Goal: Task Accomplishment & Management: Use online tool/utility

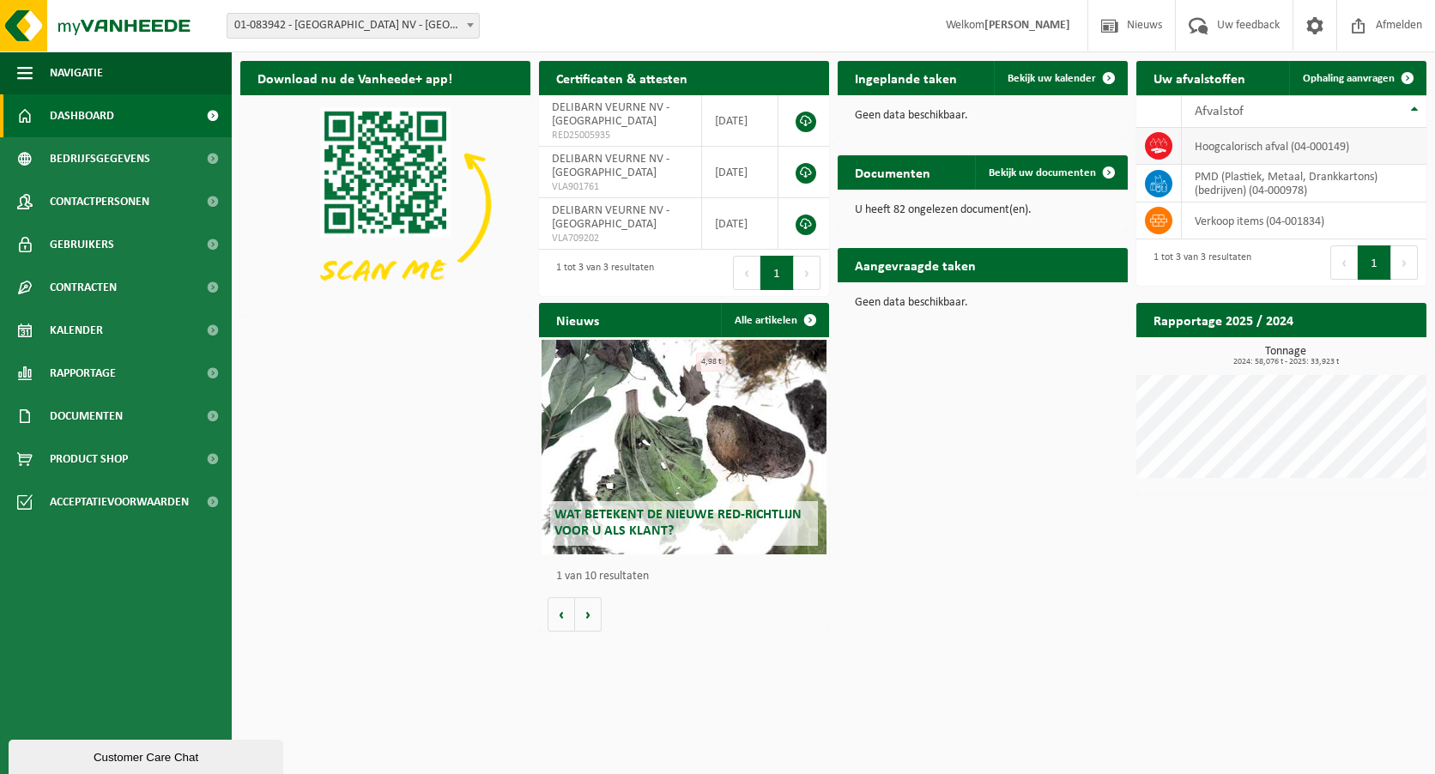
click at [1219, 148] on td "hoogcalorisch afval (04-000149)" at bounding box center [1304, 146] width 245 height 37
click at [1157, 144] on icon at bounding box center [1158, 145] width 17 height 17
click at [1246, 145] on td "hoogcalorisch afval (04-000149)" at bounding box center [1304, 146] width 245 height 37
click at [947, 271] on h2 "Aangevraagde taken" at bounding box center [915, 264] width 155 height 33
click at [619, 118] on td "DELIBARN VEURNE NV - VEURNE RED25005935" at bounding box center [620, 120] width 163 height 51
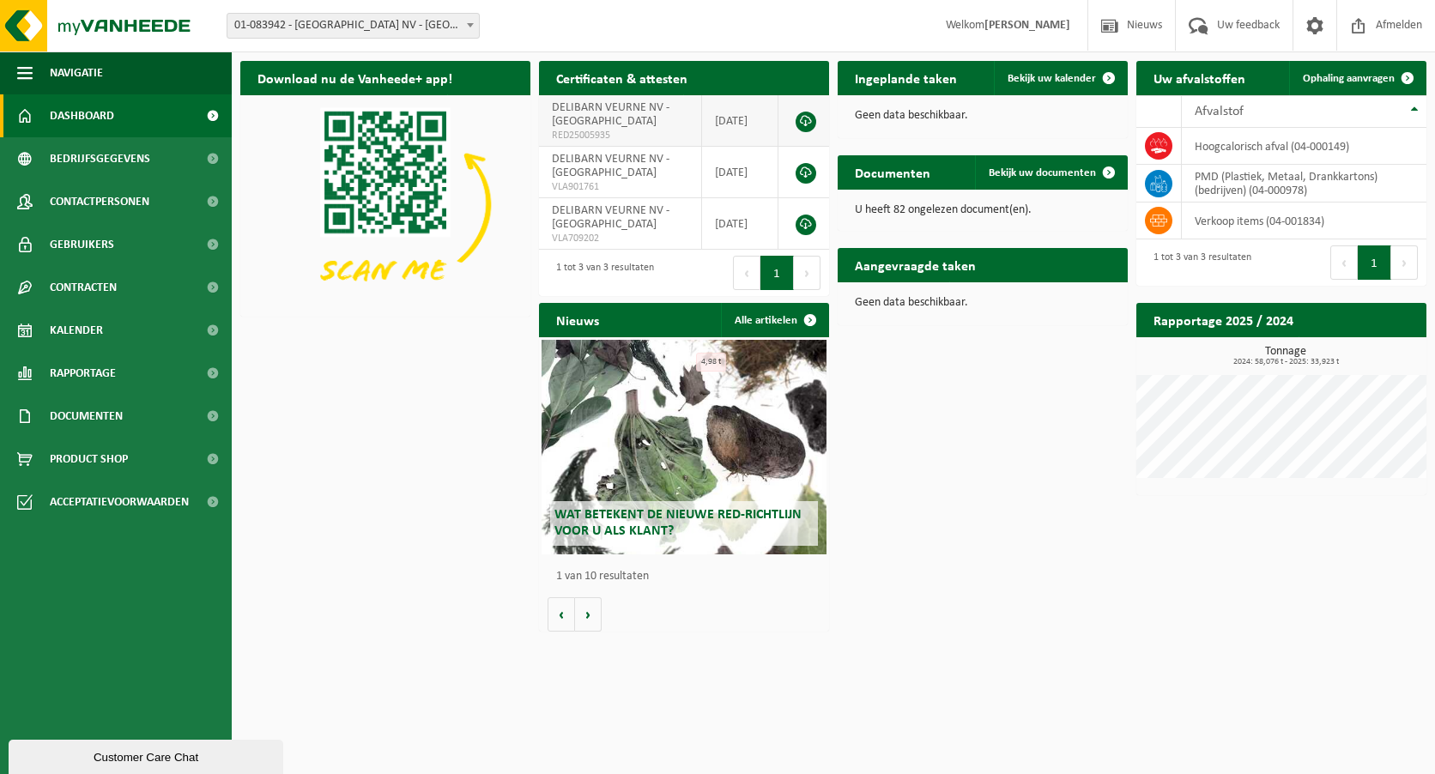
click at [575, 122] on span "DELIBARN VEURNE NV - [GEOGRAPHIC_DATA]" at bounding box center [611, 114] width 118 height 27
drag, startPoint x: 575, startPoint y: 122, endPoint x: 615, endPoint y: 121, distance: 40.3
click at [615, 121] on td "DELIBARN VEURNE NV - VEURNE RED25005935" at bounding box center [620, 120] width 163 height 51
click at [1231, 107] on span "Afvalstof" at bounding box center [1219, 112] width 49 height 14
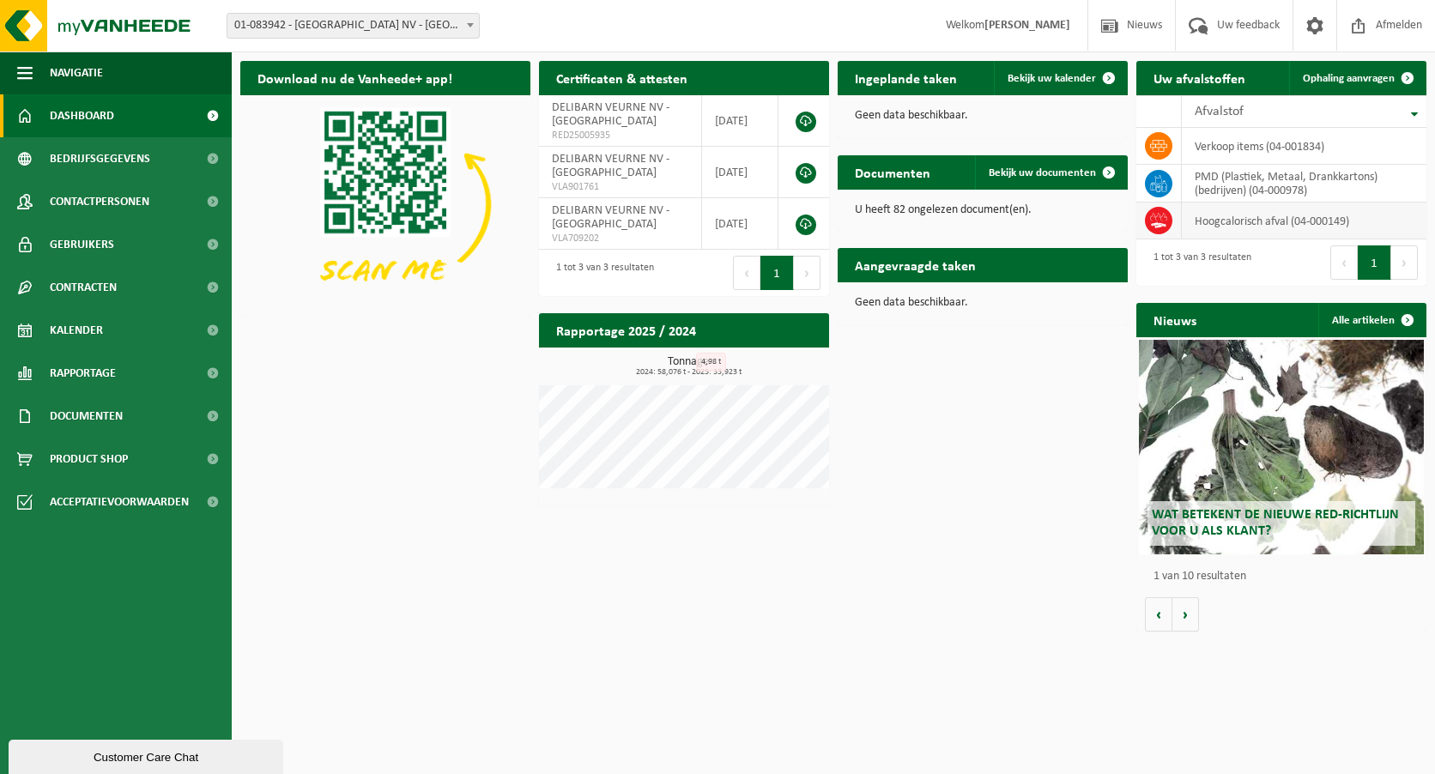
click at [1157, 221] on icon at bounding box center [1158, 220] width 17 height 17
click at [1158, 220] on icon at bounding box center [1158, 220] width 17 height 17
drag, startPoint x: 1158, startPoint y: 220, endPoint x: 1232, endPoint y: 221, distance: 74.7
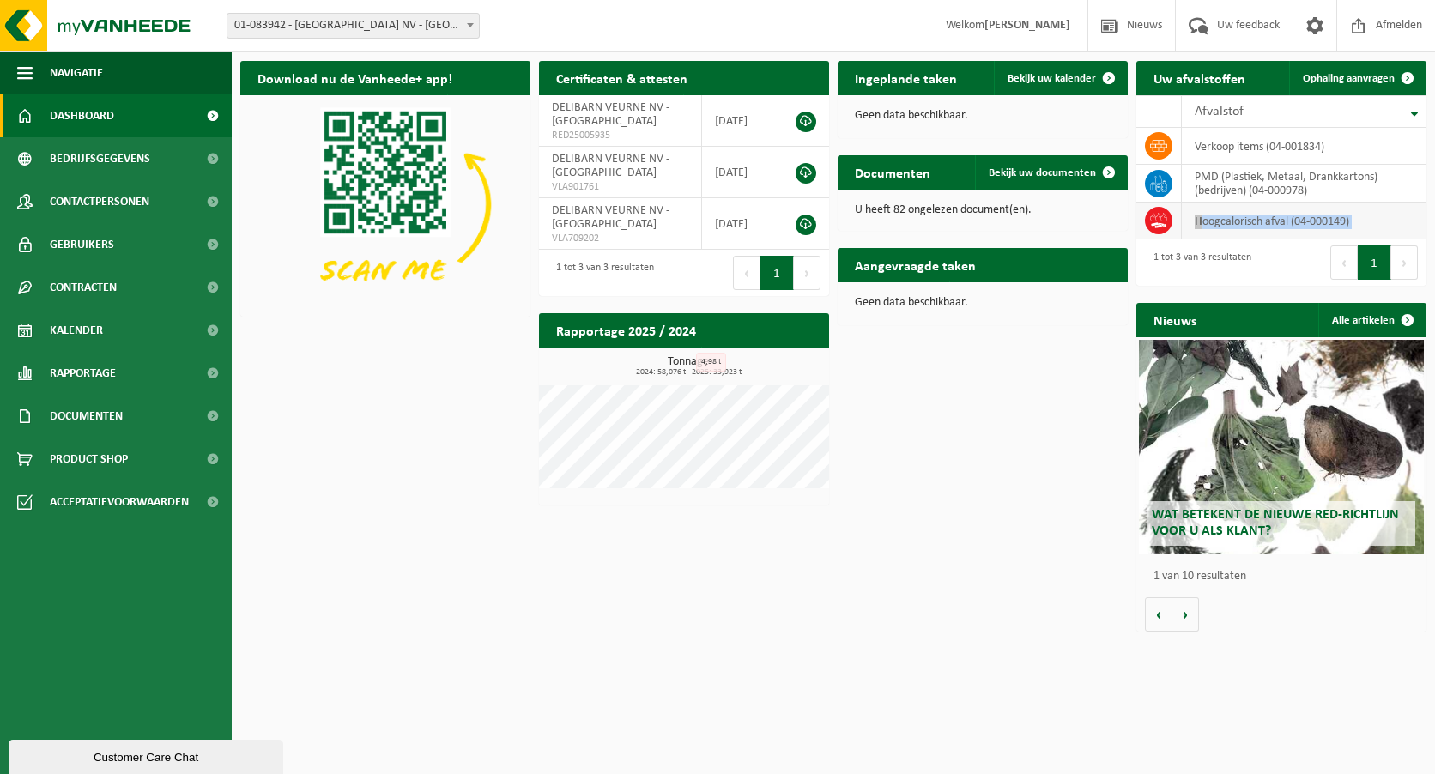
click at [1232, 221] on td "hoogcalorisch afval (04-000149)" at bounding box center [1304, 221] width 245 height 37
click at [1352, 76] on span "Ophaling aanvragen" at bounding box center [1349, 78] width 92 height 11
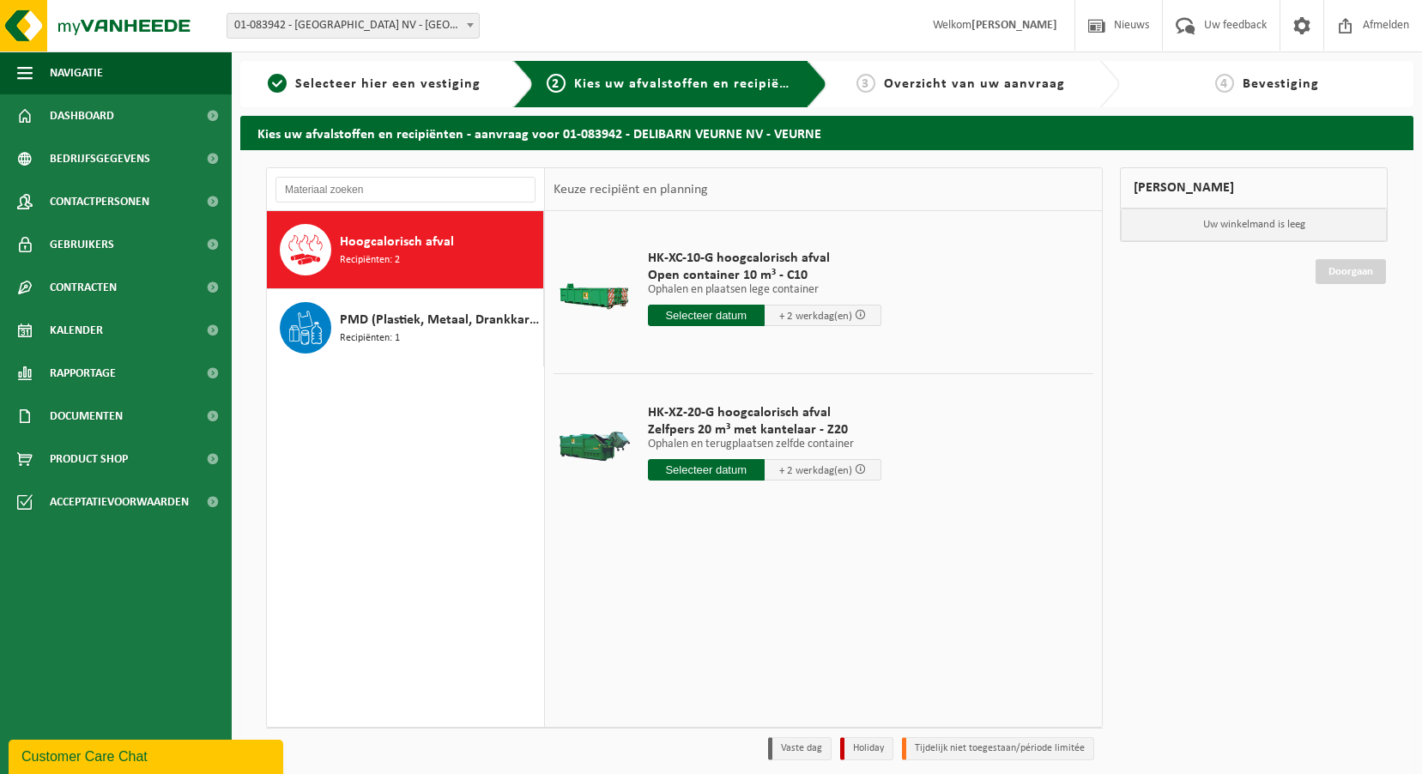
click at [439, 258] on div "Hoogcalorisch afval Recipiënten: 2" at bounding box center [439, 249] width 199 height 51
click at [700, 467] on input "text" at bounding box center [706, 469] width 117 height 21
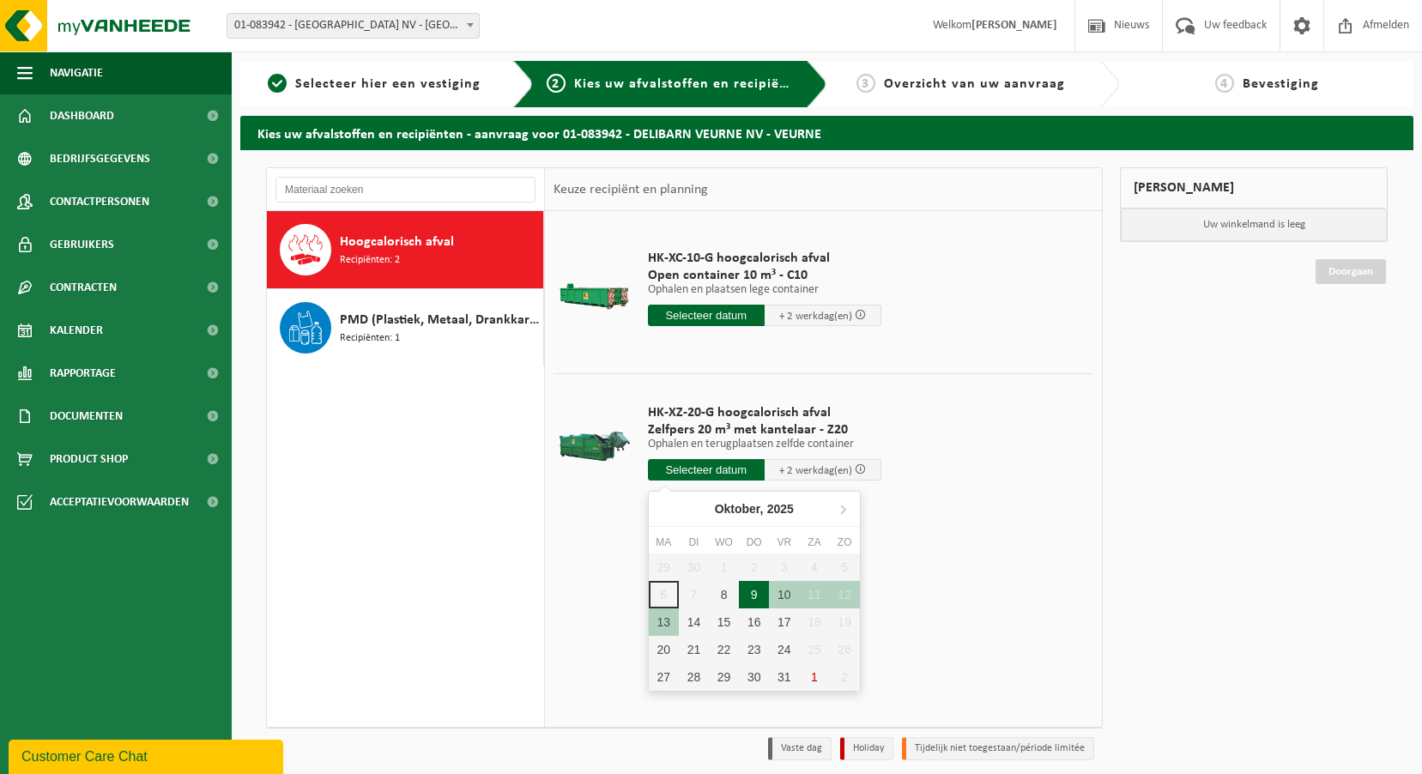
click at [753, 595] on div "9" at bounding box center [754, 594] width 30 height 27
type input "Van 2025-10-09"
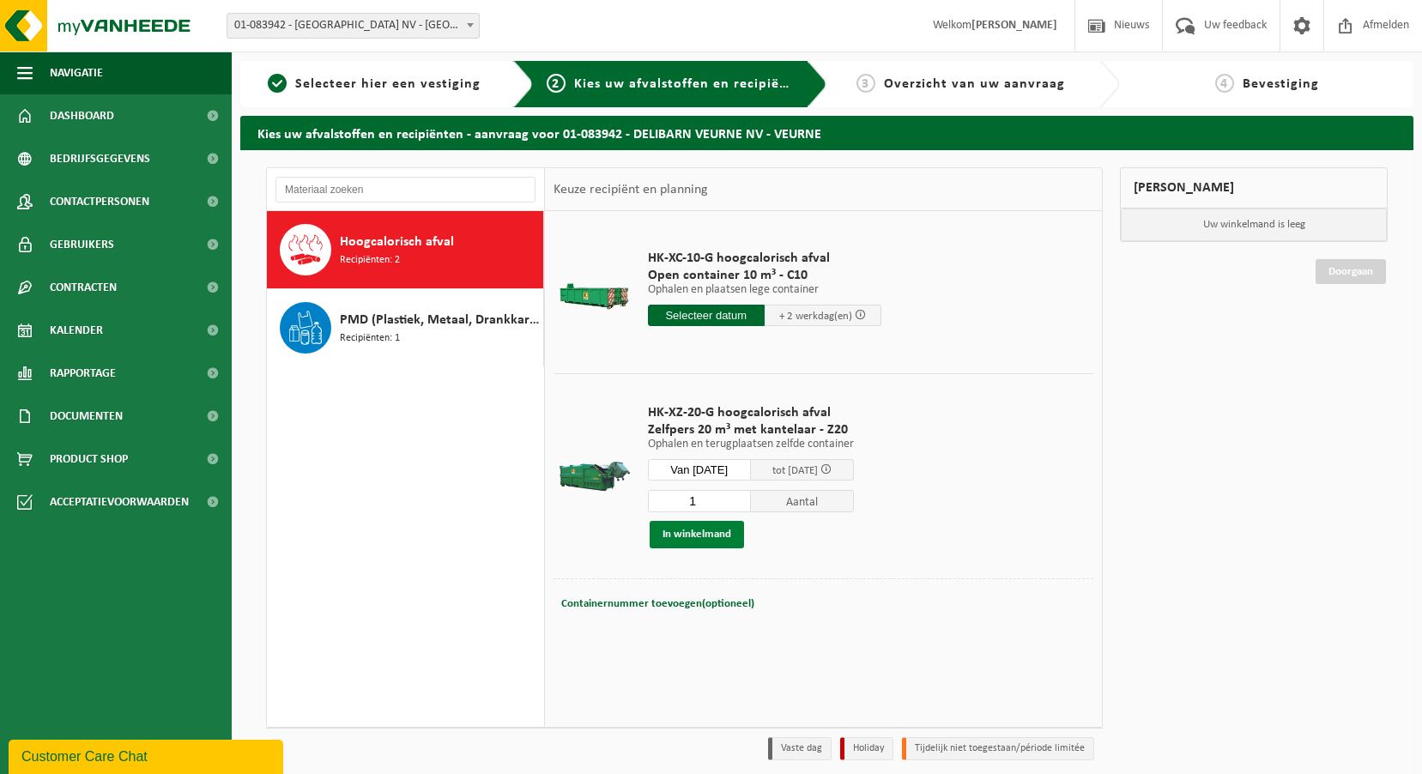
click at [697, 533] on button "In winkelmand" at bounding box center [697, 534] width 94 height 27
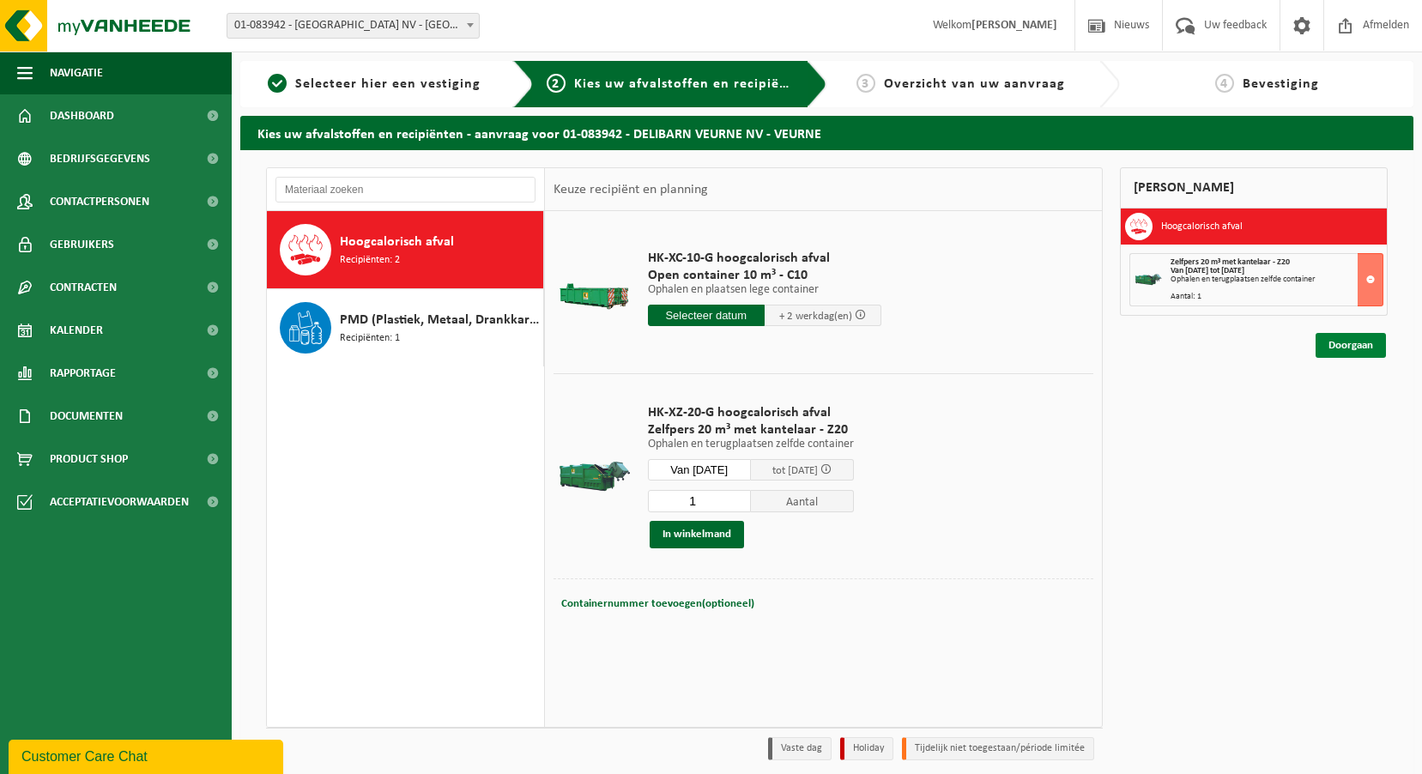
click at [1344, 347] on link "Doorgaan" at bounding box center [1351, 345] width 70 height 25
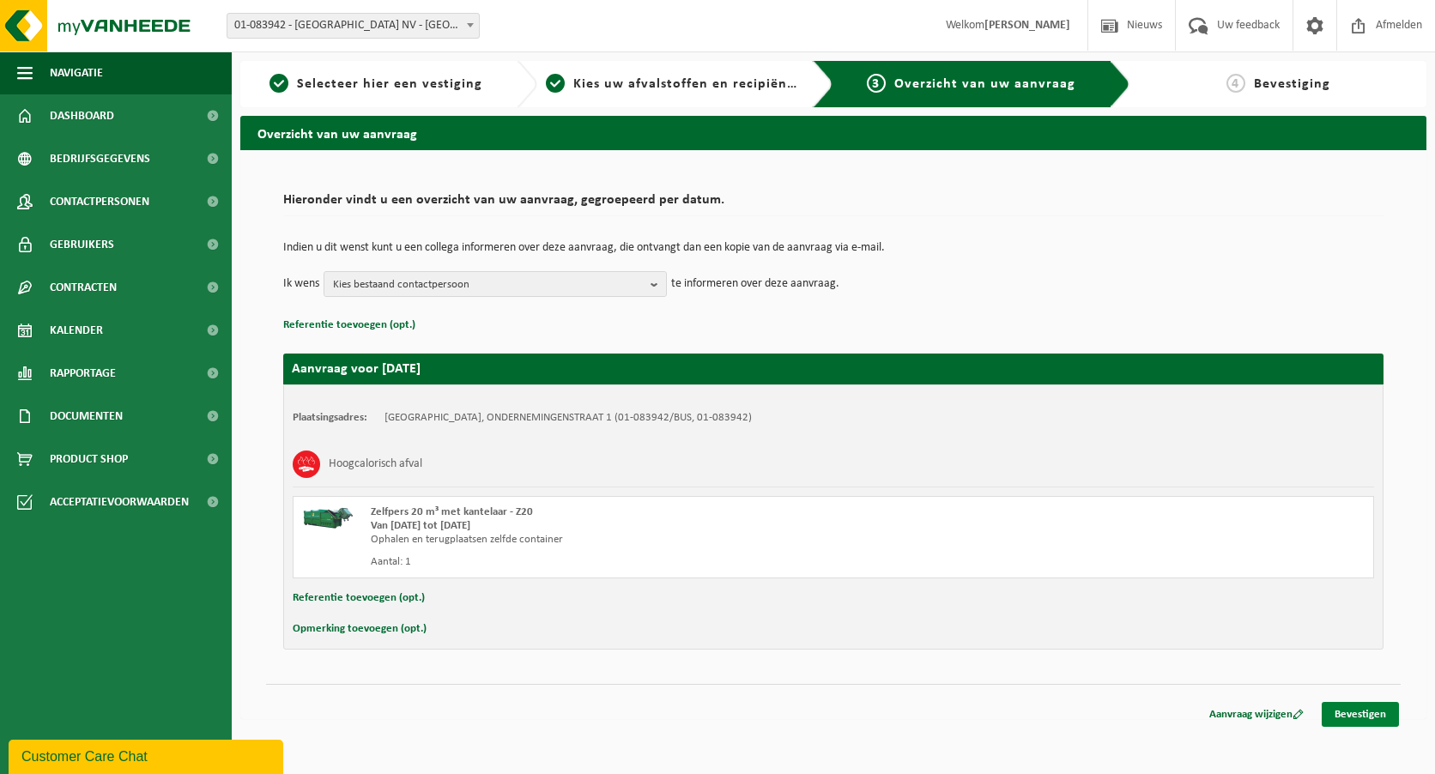
click at [1343, 707] on link "Bevestigen" at bounding box center [1360, 714] width 77 height 25
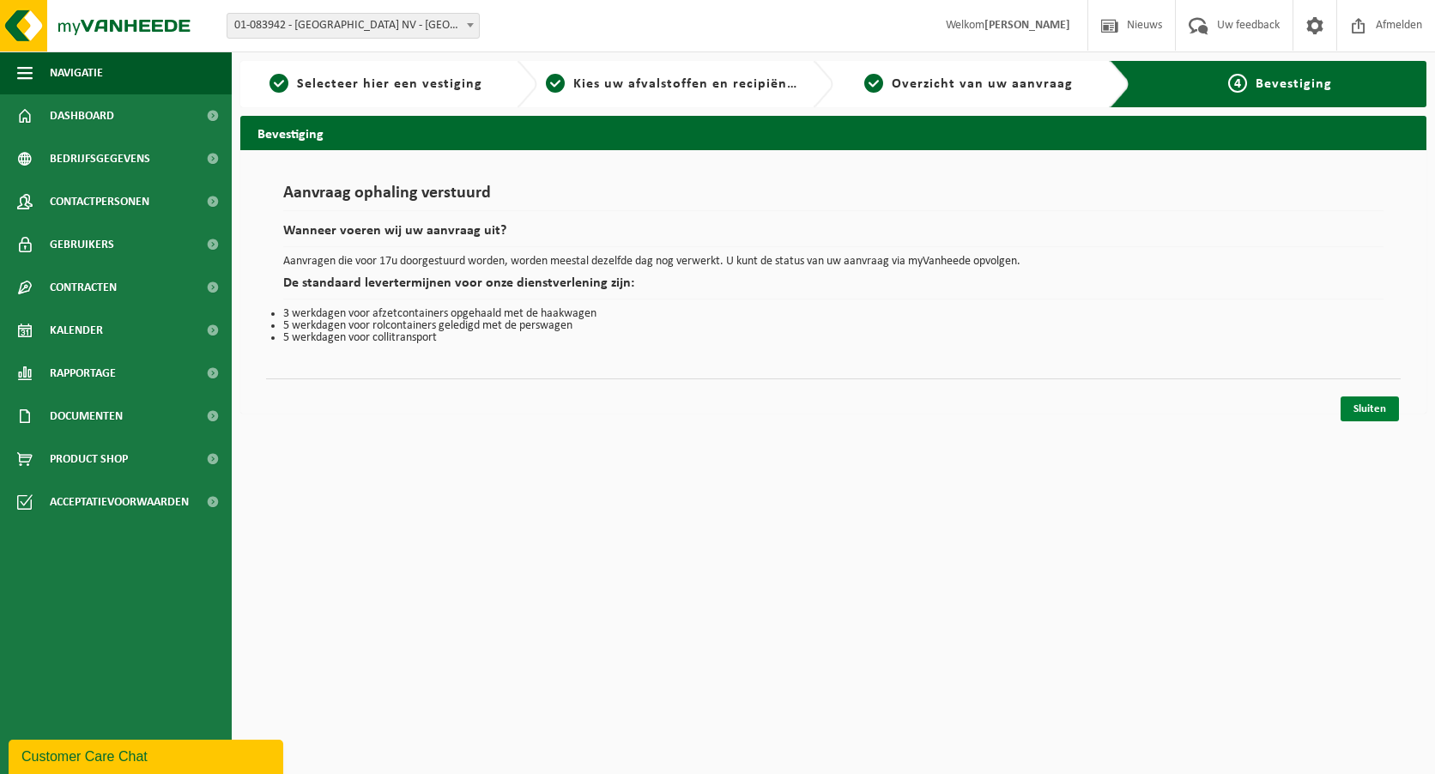
click at [1357, 405] on link "Sluiten" at bounding box center [1369, 408] width 58 height 25
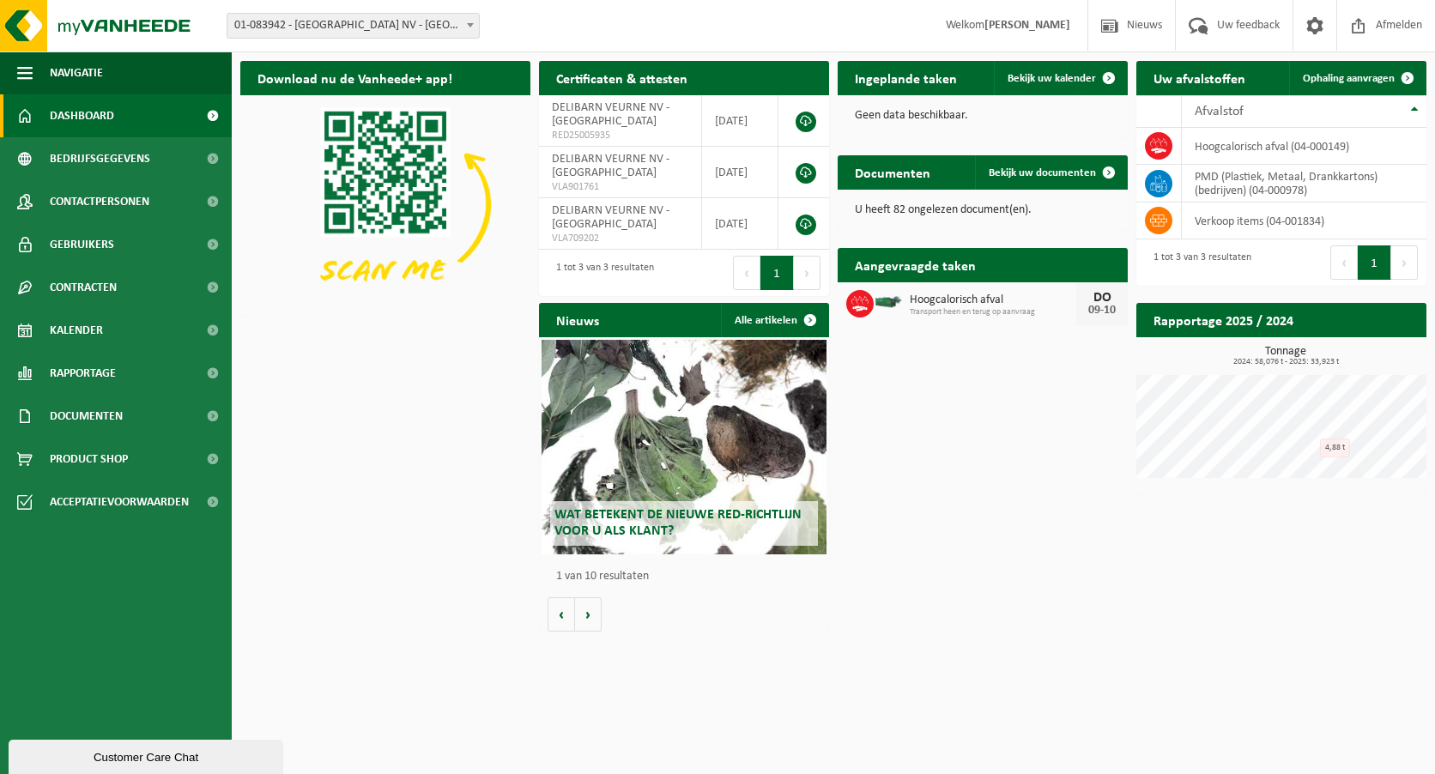
click at [421, 415] on div "Download nu de Vanheede+ app! Verberg Certificaten & attesten Bekijk uw certifi…" at bounding box center [833, 346] width 1195 height 588
